Goal: Information Seeking & Learning: Learn about a topic

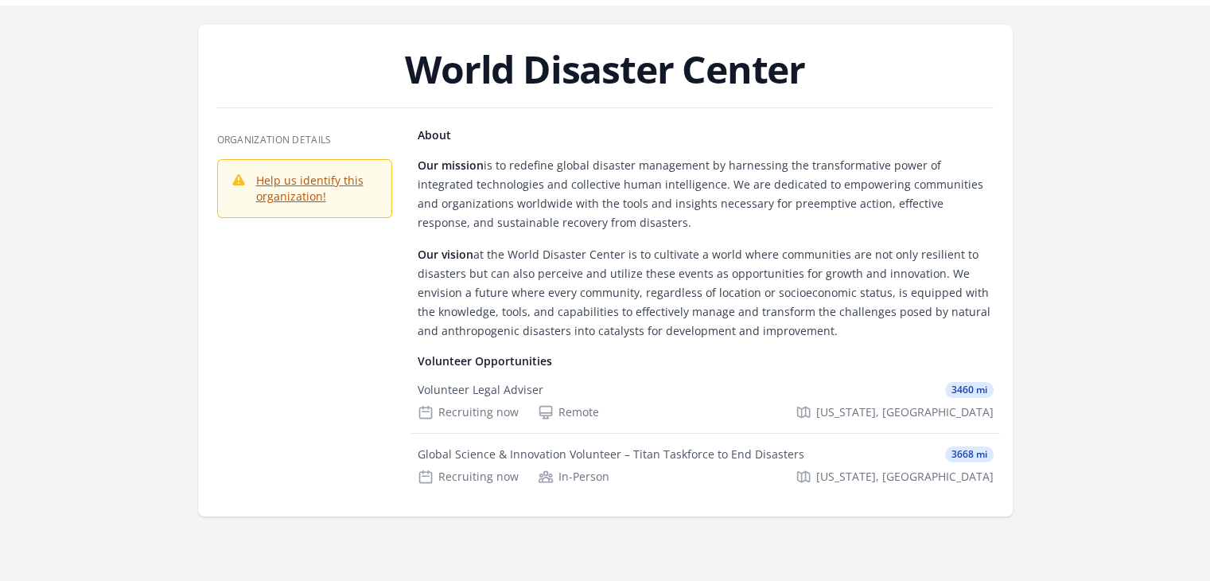
scroll to position [53, 0]
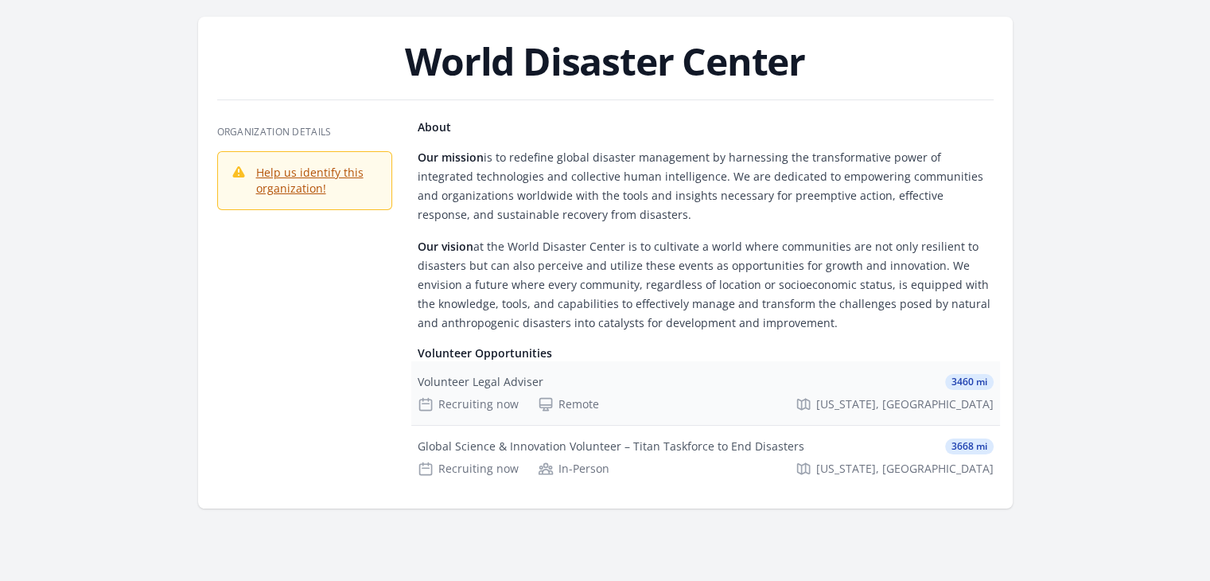
click at [483, 386] on div "Volunteer Legal Adviser" at bounding box center [481, 382] width 126 height 16
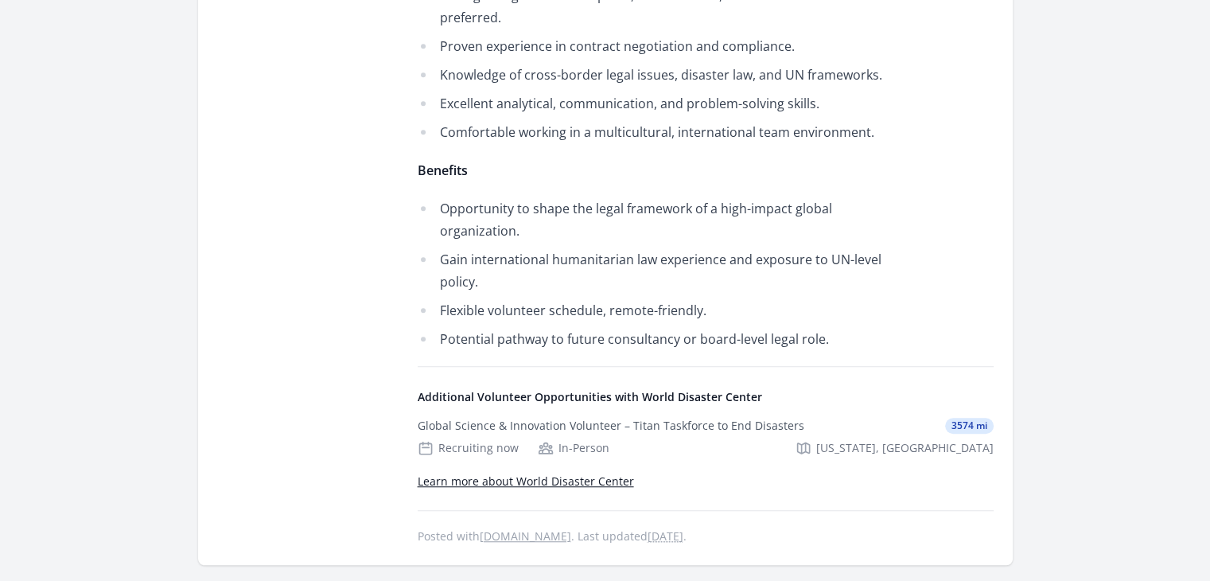
scroll to position [1074, 0]
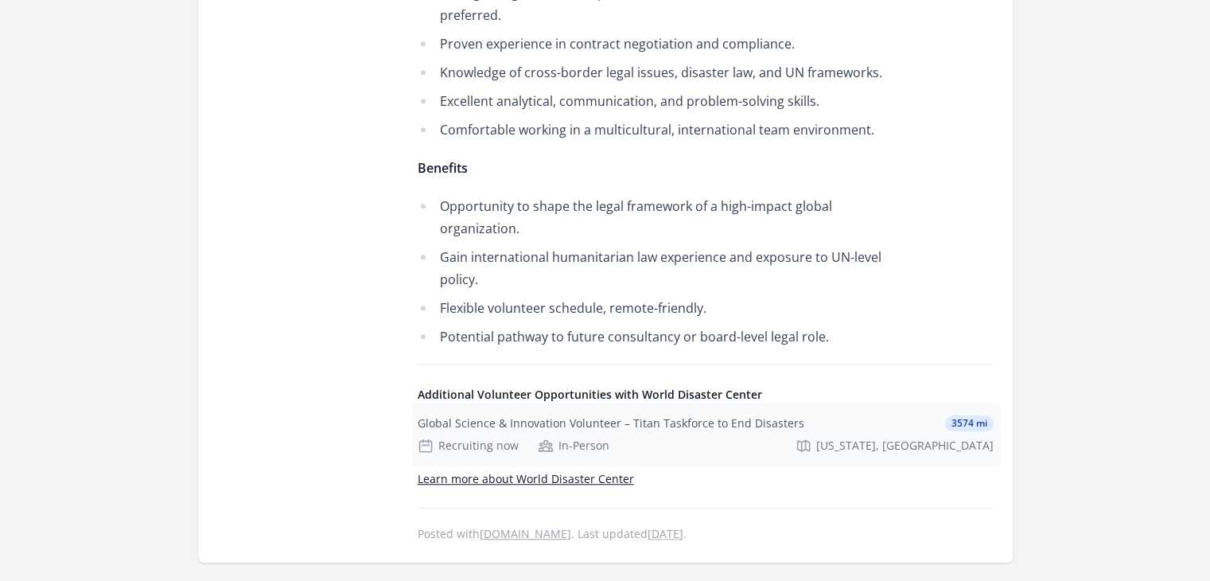
click at [530, 415] on div "Global Science & Innovation Volunteer – Titan Taskforce to End Disasters" at bounding box center [611, 423] width 387 height 16
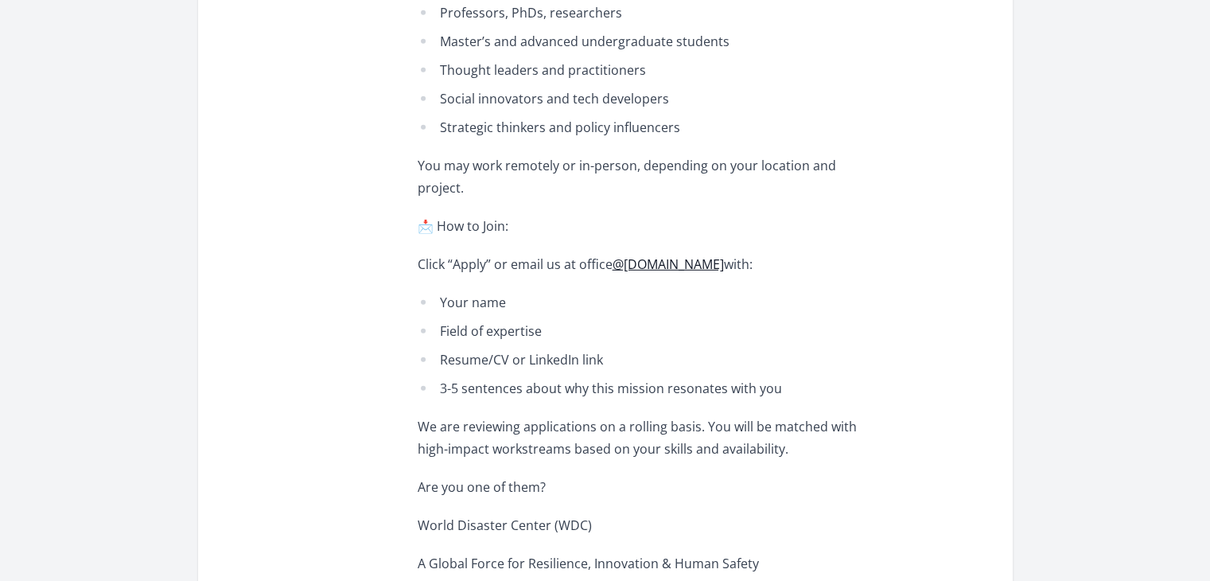
scroll to position [4738, 0]
